Goal: Transaction & Acquisition: Purchase product/service

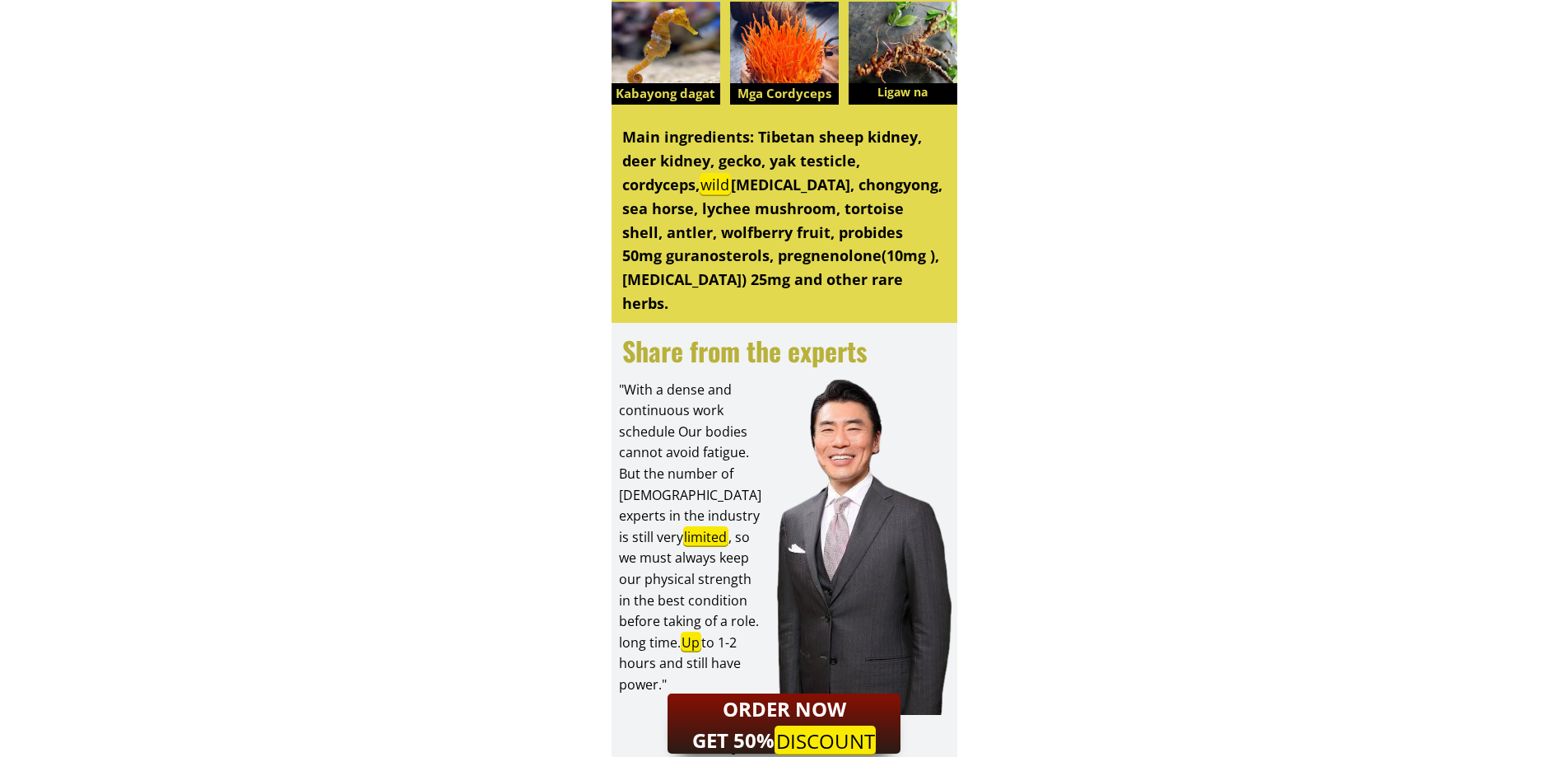
scroll to position [3238, 0]
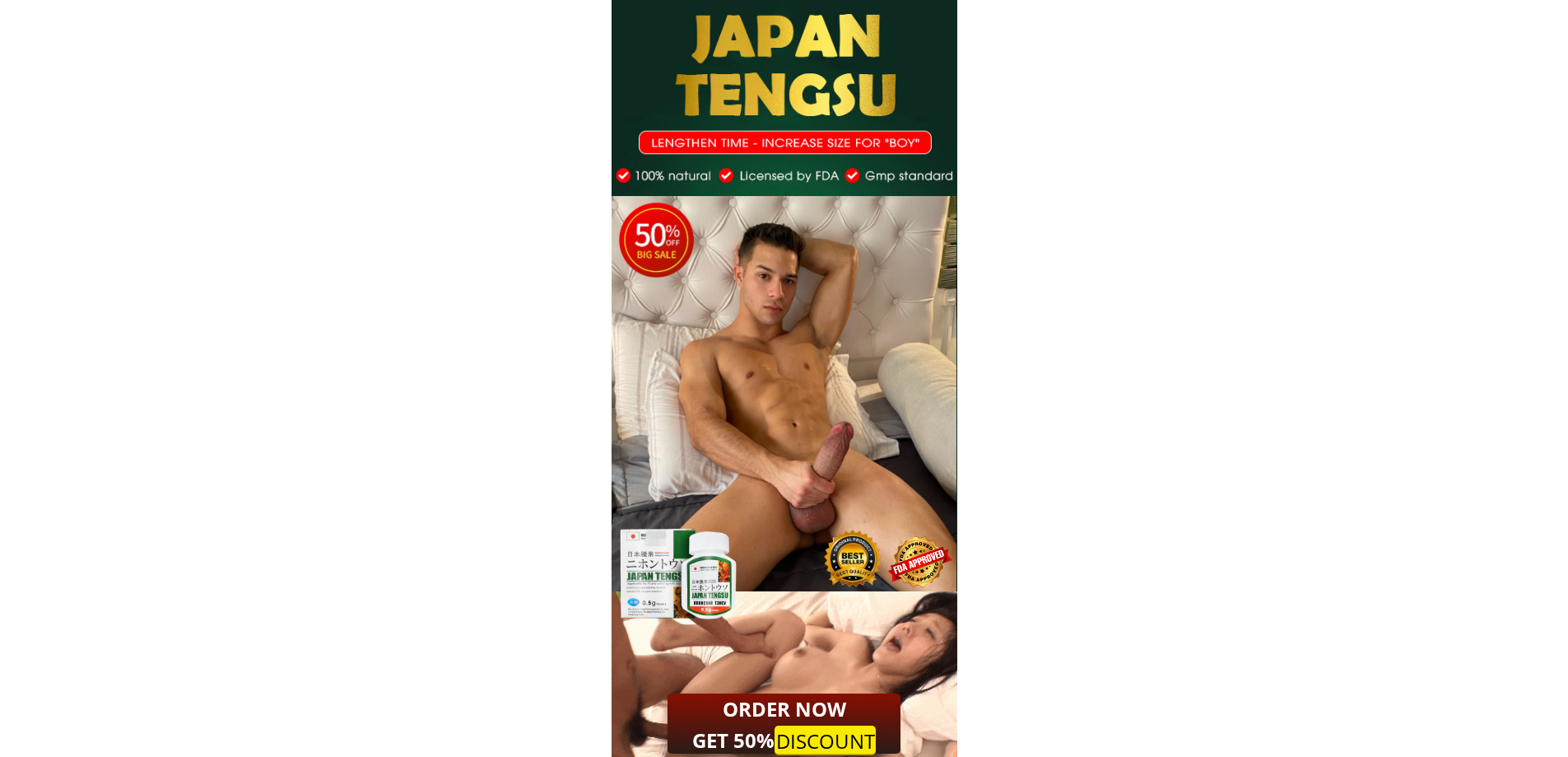
scroll to position [16247, 0]
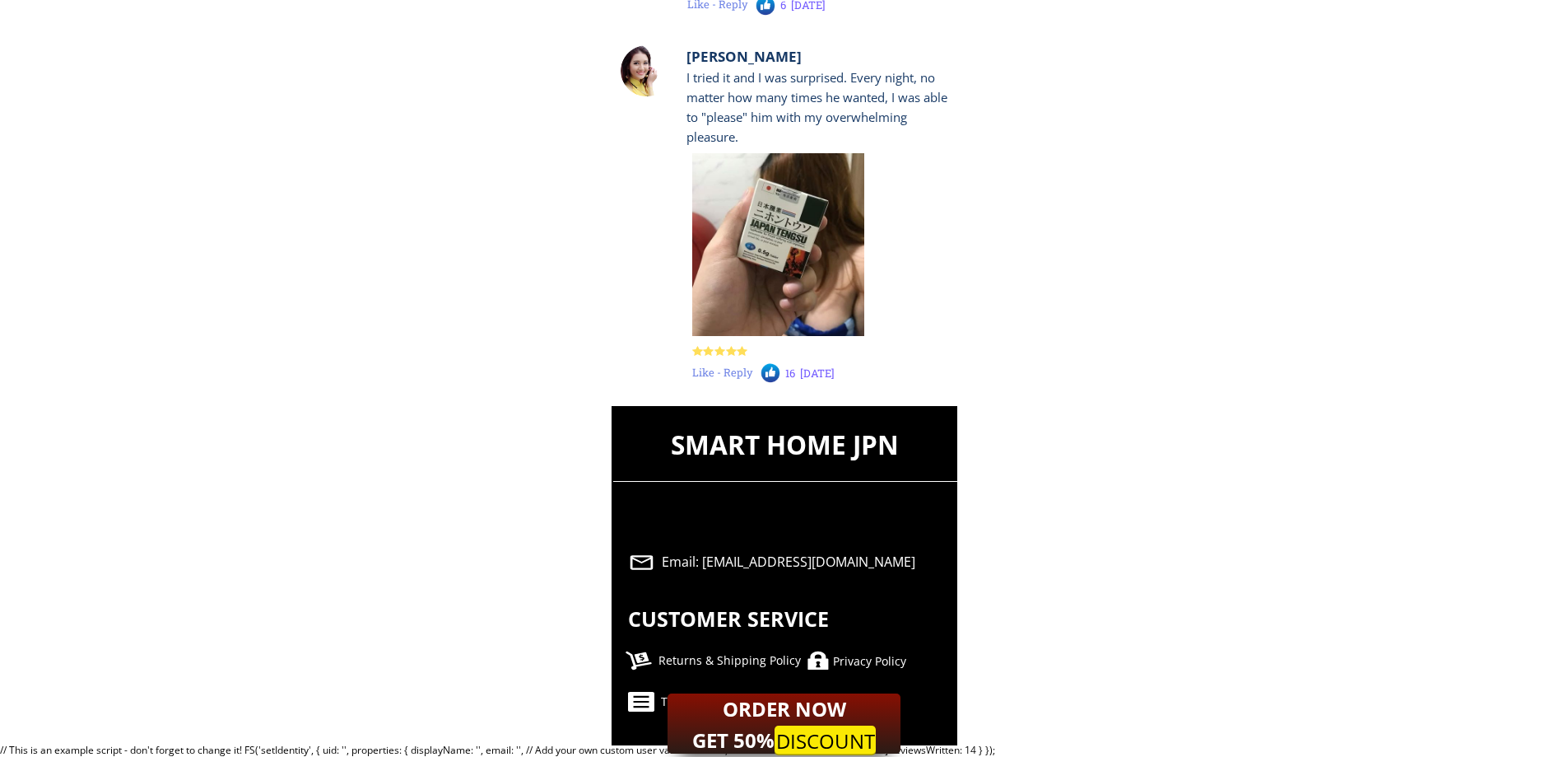
click at [669, 664] on div "Returns & Shipping Policy" at bounding box center [745, 660] width 175 height 18
click at [847, 658] on div "Privacy Policy" at bounding box center [920, 661] width 175 height 18
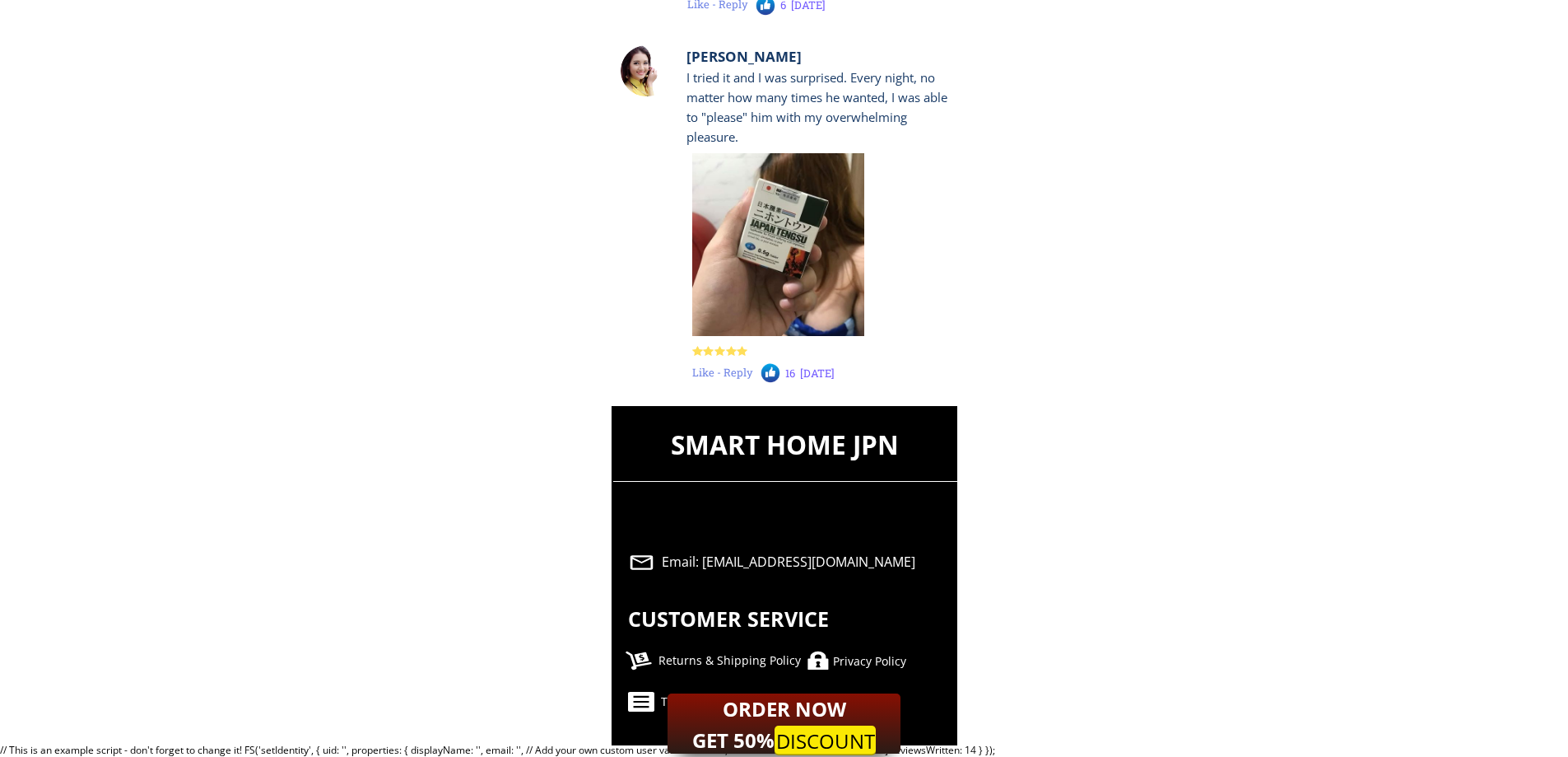
click at [864, 672] on div "SMART HOME JPN Email: [EMAIL_ADDRESS][DOMAIN_NAME] CUSTOMER SERVICE Returns & S…" at bounding box center [784, 575] width 346 height 339
click at [856, 654] on div "Privacy Policy" at bounding box center [920, 661] width 175 height 18
click at [711, 558] on div "Email: [EMAIL_ADDRESS][DOMAIN_NAME]" at bounding box center [806, 562] width 289 height 21
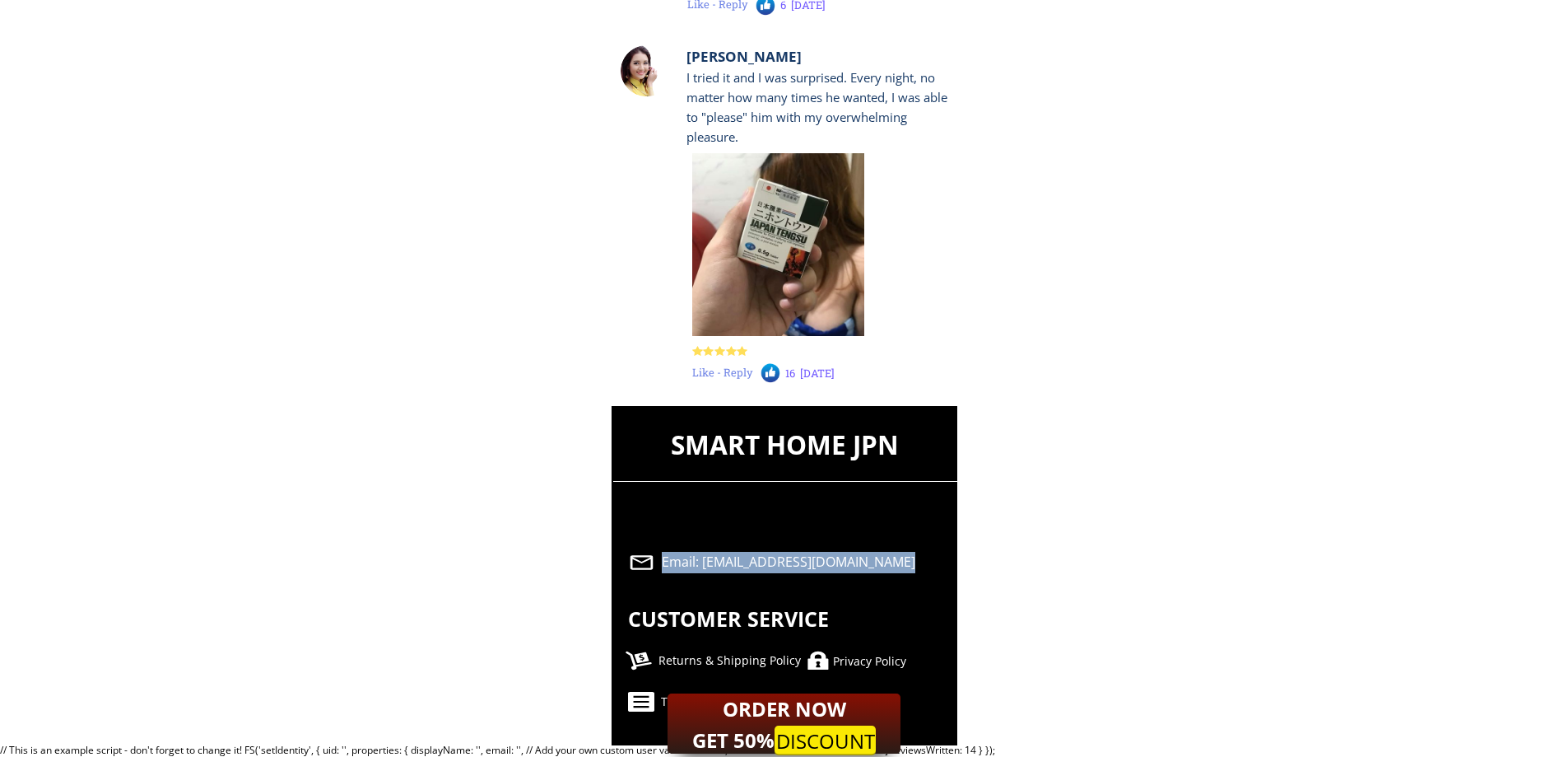
click at [711, 558] on div "Email: [EMAIL_ADDRESS][DOMAIN_NAME]" at bounding box center [806, 562] width 289 height 21
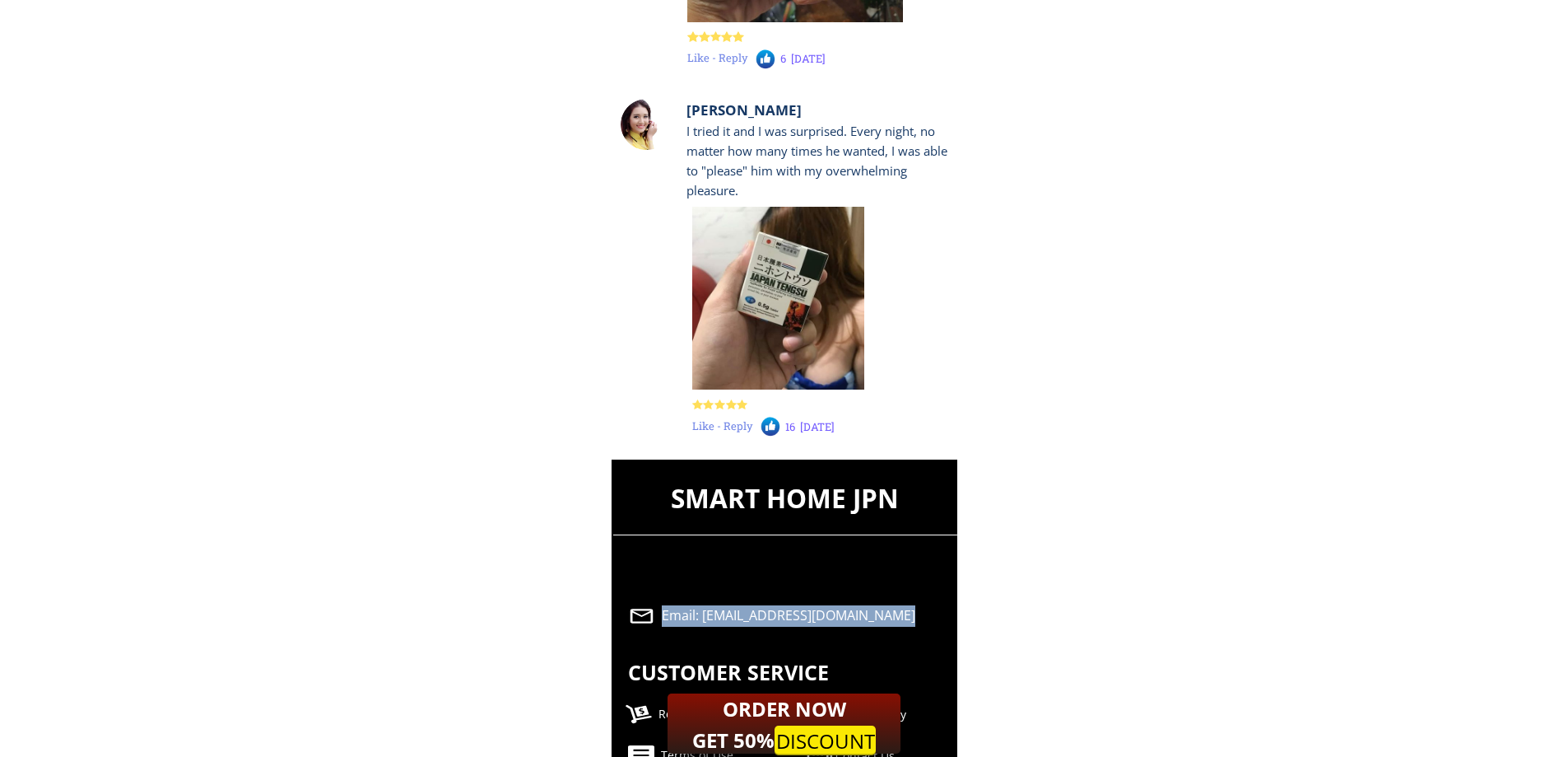
scroll to position [16083, 0]
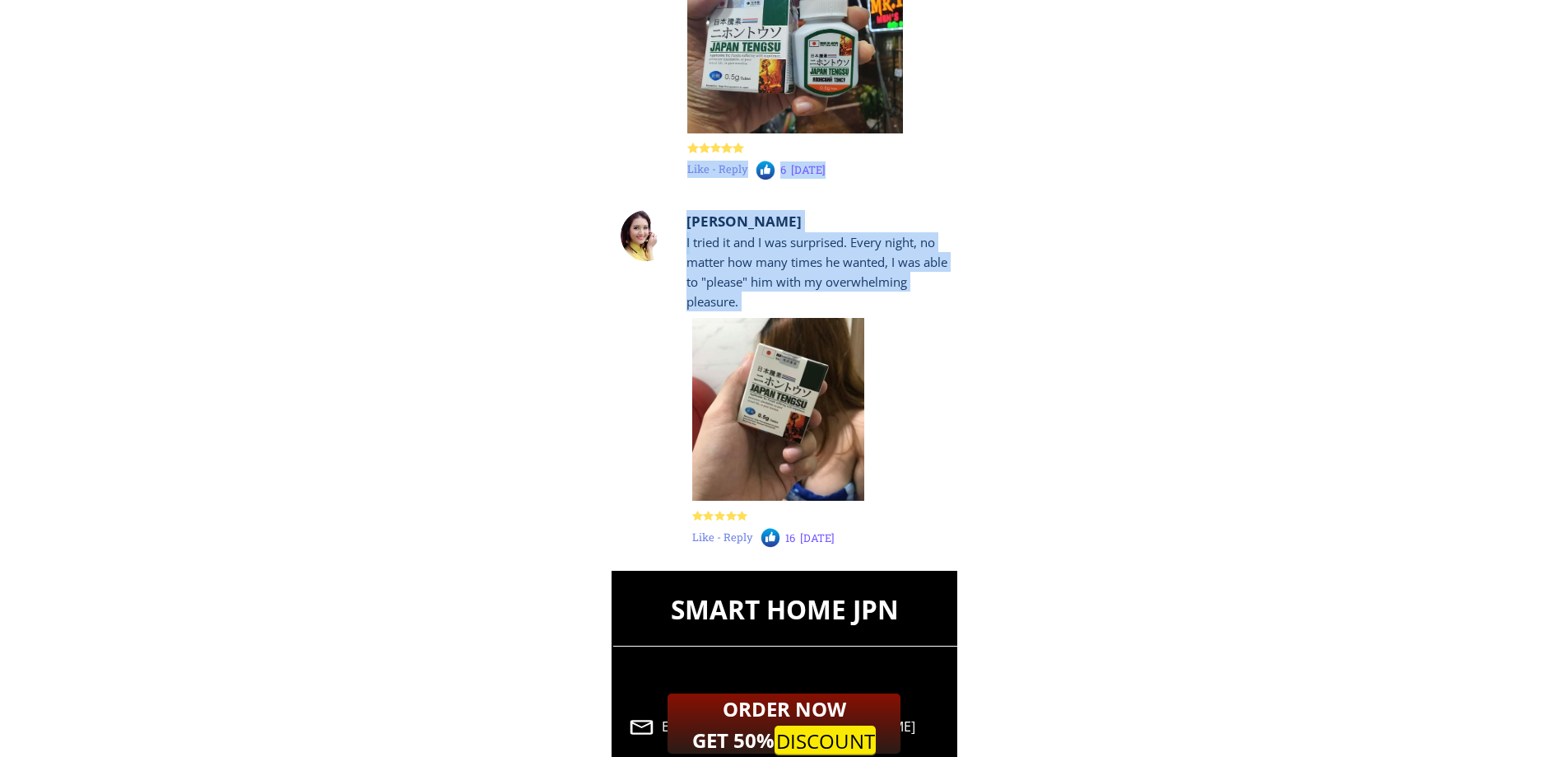
drag, startPoint x: 698, startPoint y: 516, endPoint x: 966, endPoint y: 570, distance: 273.4
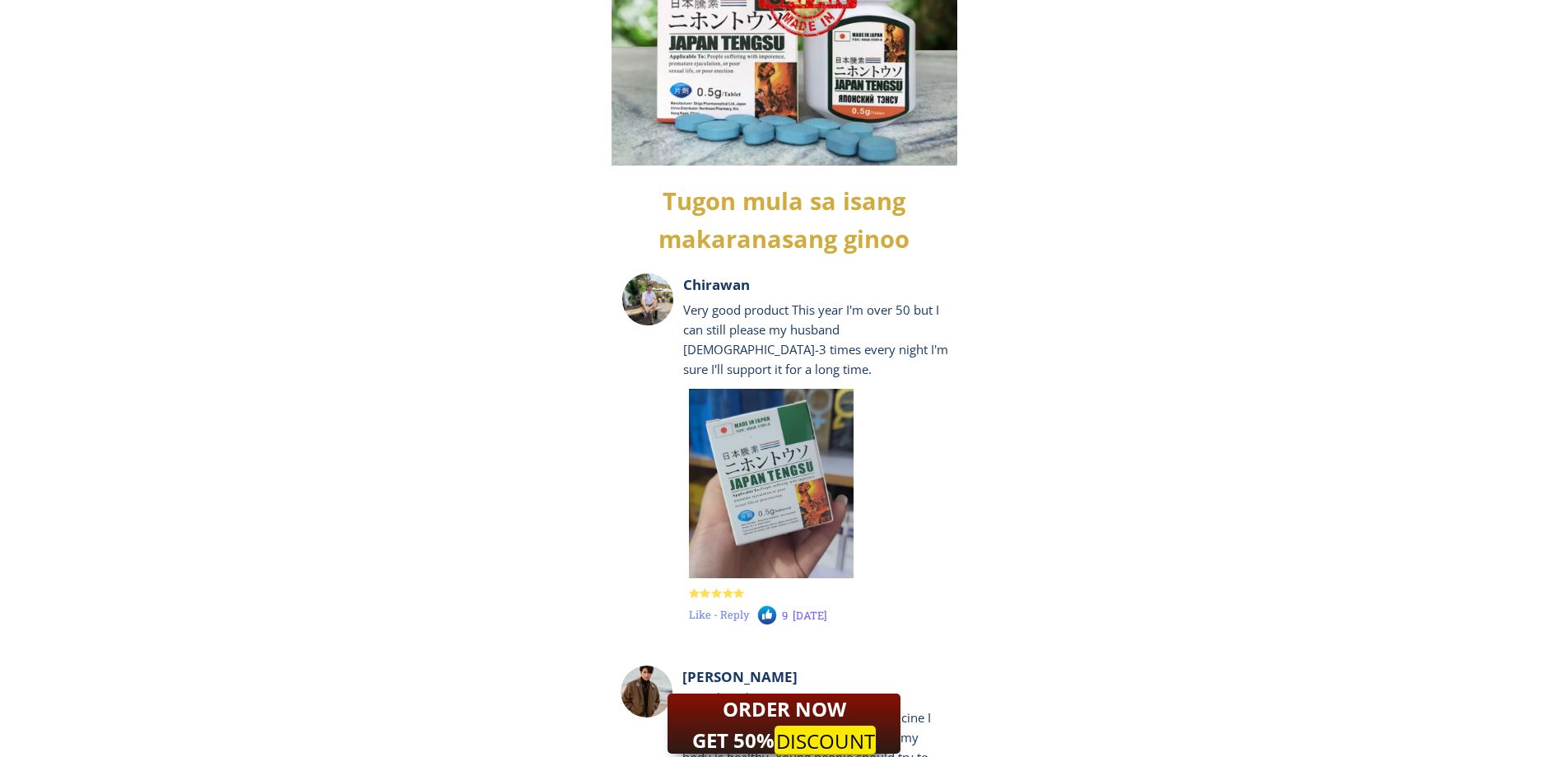
scroll to position [15177, 0]
